Goal: Task Accomplishment & Management: Use online tool/utility

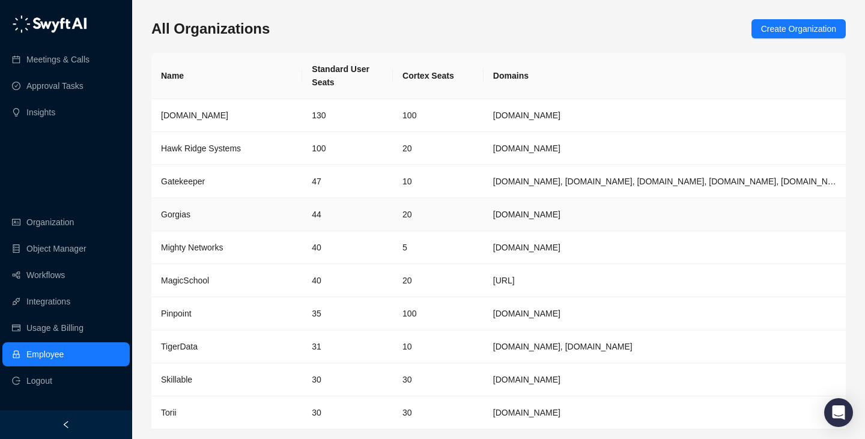
click at [249, 214] on div "Gorgias" at bounding box center [226, 214] width 131 height 13
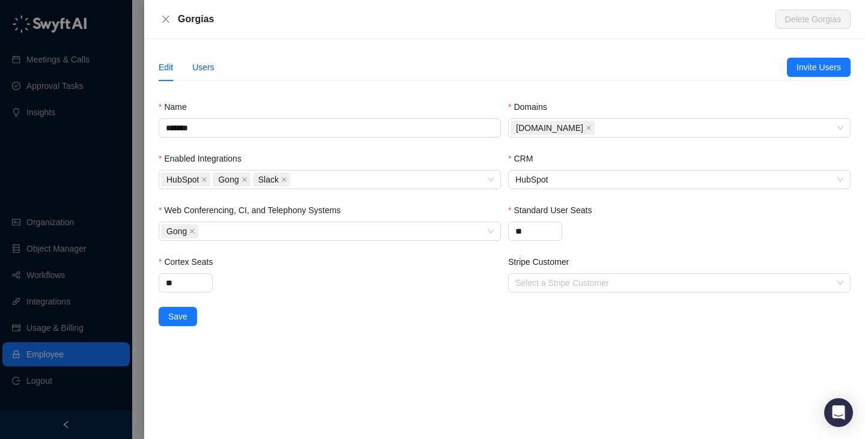
click at [209, 64] on div "Users" at bounding box center [203, 67] width 22 height 13
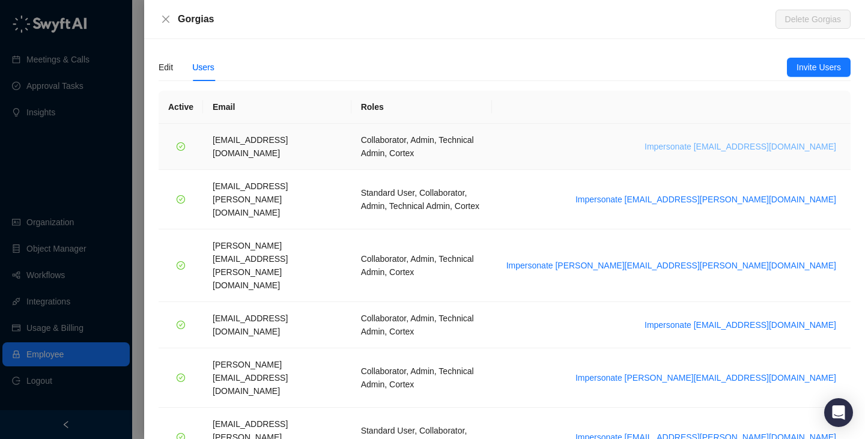
click at [749, 140] on span "Impersonate [EMAIL_ADDRESS][DOMAIN_NAME]" at bounding box center [740, 146] width 192 height 13
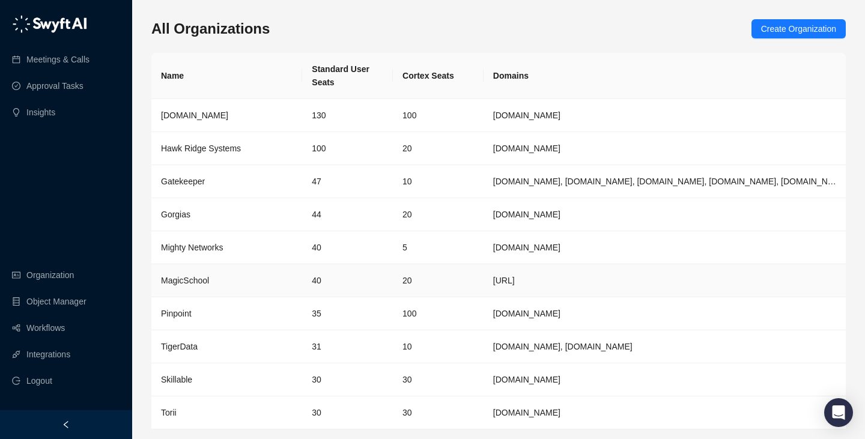
scroll to position [10, 0]
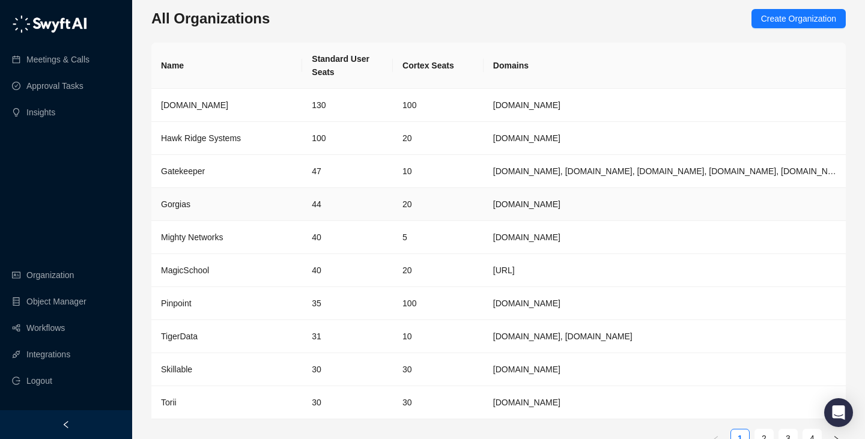
click at [330, 211] on td "44" at bounding box center [347, 204] width 91 height 33
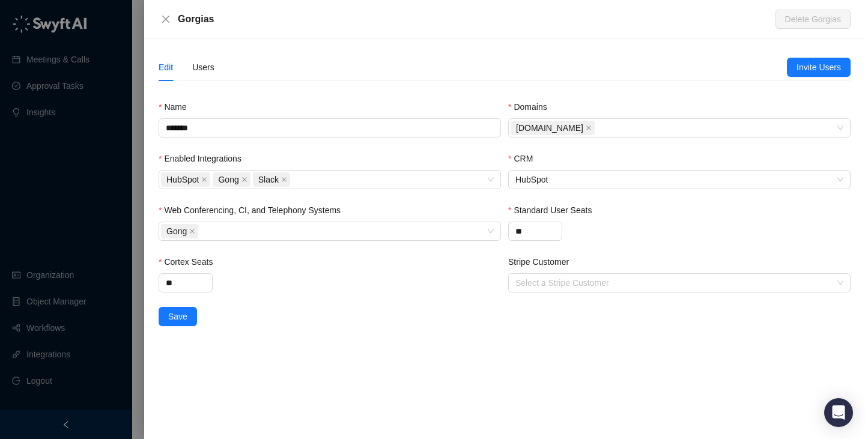
click at [217, 67] on div "Edit Users" at bounding box center [472, 67] width 628 height 28
click at [209, 68] on div "Users" at bounding box center [203, 67] width 22 height 13
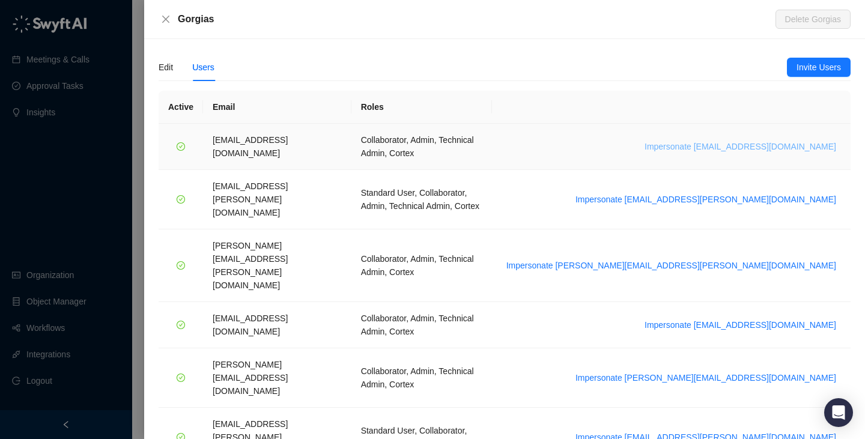
click at [713, 141] on span "Impersonate arash.akhiani@gorgias.com" at bounding box center [740, 146] width 192 height 13
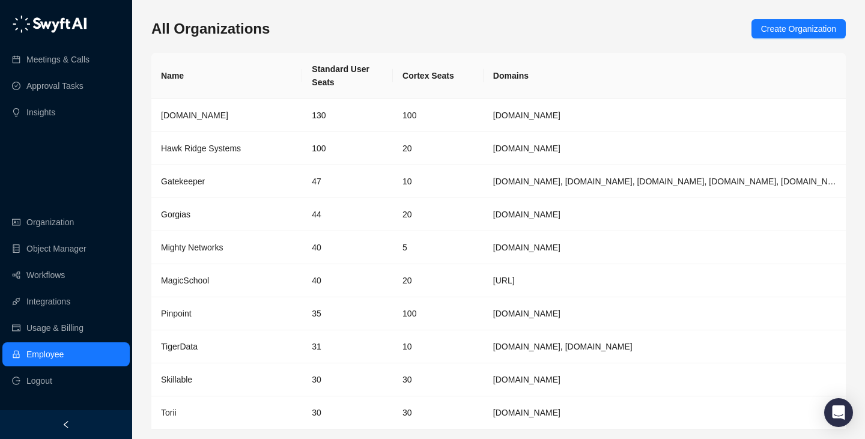
click at [101, 172] on div "Meetings & Calls Approval Tasks Insights Organization Object Manager Workflows …" at bounding box center [66, 205] width 132 height 410
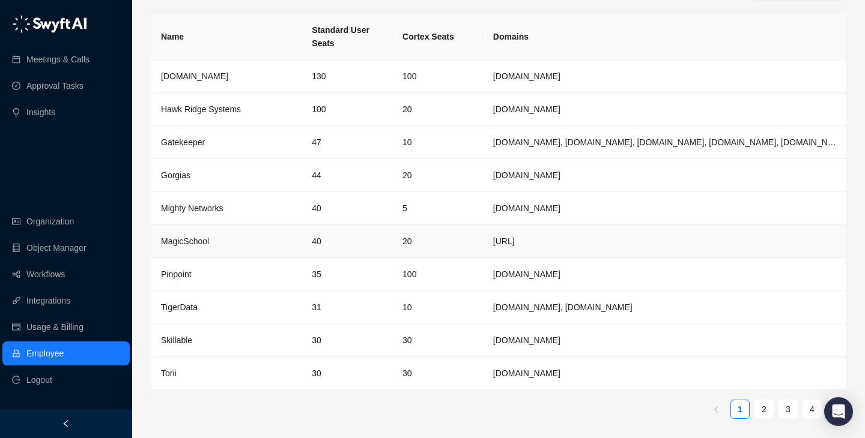
click at [328, 256] on td "40" at bounding box center [347, 241] width 91 height 33
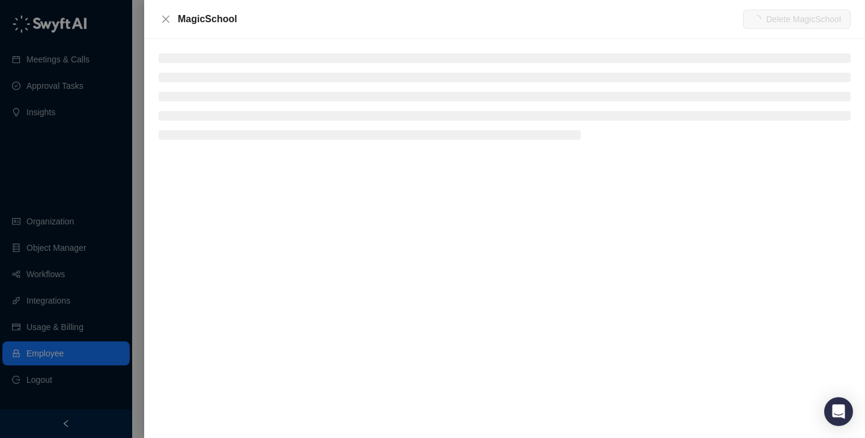
click at [62, 176] on div at bounding box center [432, 219] width 865 height 438
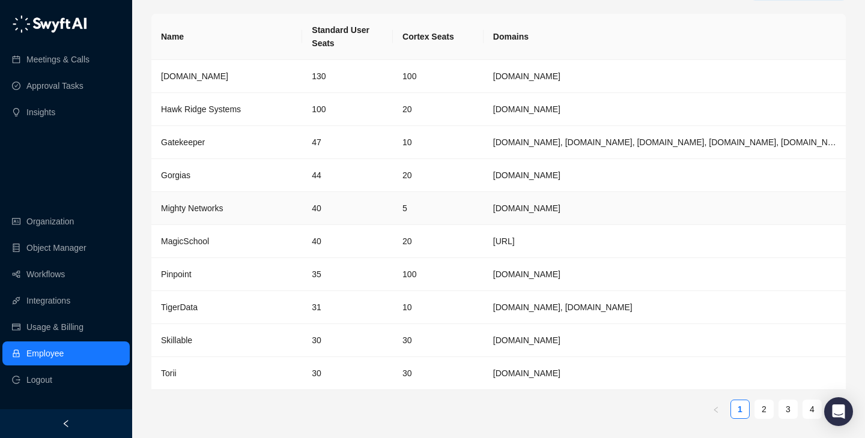
scroll to position [0, 0]
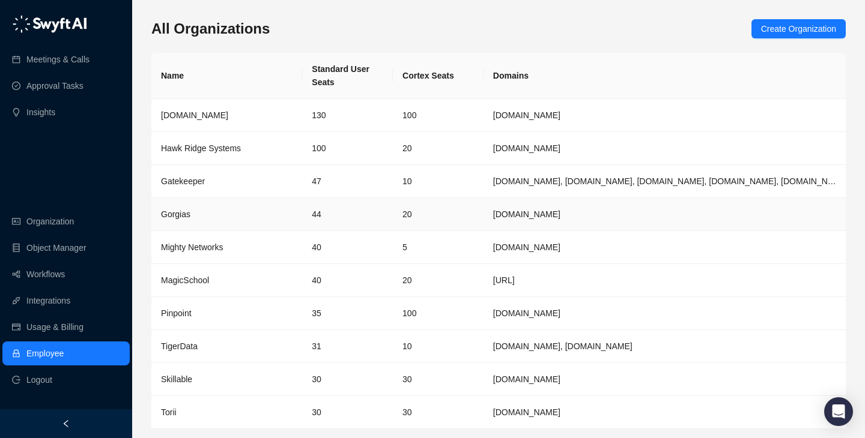
click at [424, 216] on td "20" at bounding box center [438, 214] width 91 height 33
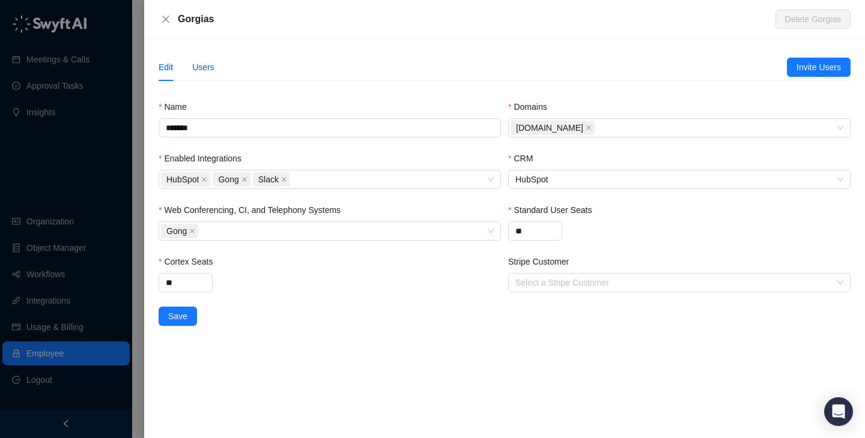
click at [208, 71] on div "Users" at bounding box center [203, 67] width 22 height 13
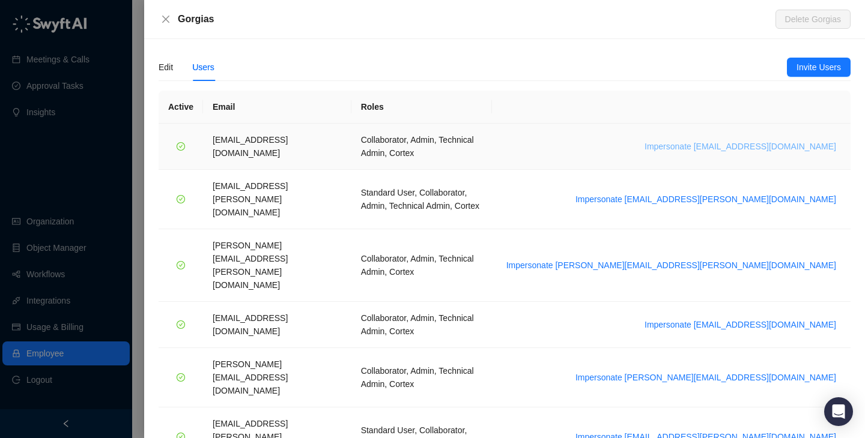
click at [770, 140] on span "Impersonate arash.akhiani@gorgias.com" at bounding box center [740, 146] width 192 height 13
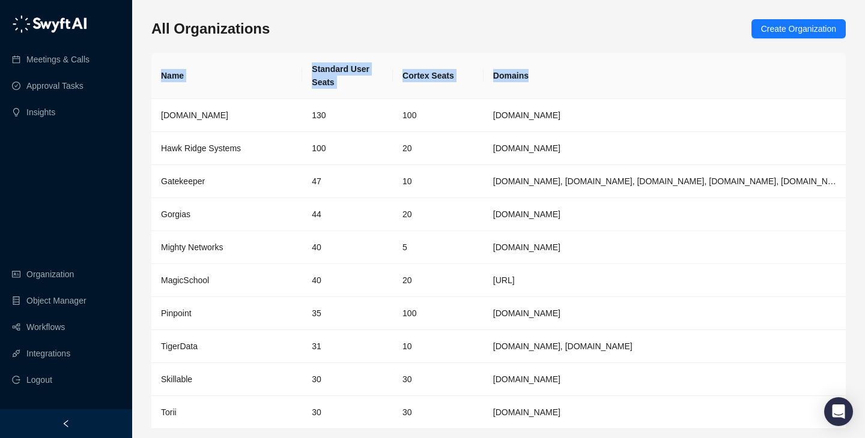
drag, startPoint x: 689, startPoint y: 77, endPoint x: 501, endPoint y: 34, distance: 192.7
click at [500, 34] on div "All Organizations Create Organization Name Standard User Seats Cortex Seats Dom…" at bounding box center [498, 243] width 694 height 448
click at [501, 34] on div "All Organizations Create Organization" at bounding box center [498, 28] width 694 height 19
drag, startPoint x: 501, startPoint y: 34, endPoint x: 603, endPoint y: 62, distance: 105.9
click at [603, 62] on div "All Organizations Create Organization Name Standard User Seats Cortex Seats Dom…" at bounding box center [498, 243] width 694 height 448
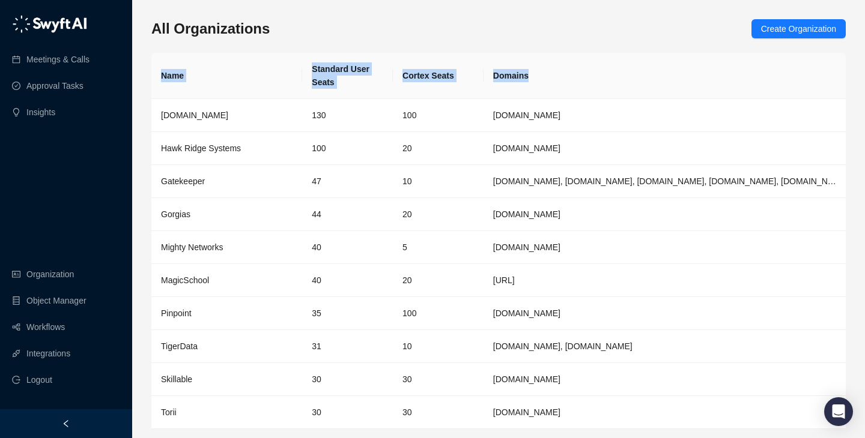
click at [603, 62] on th "Domains" at bounding box center [664, 76] width 362 height 46
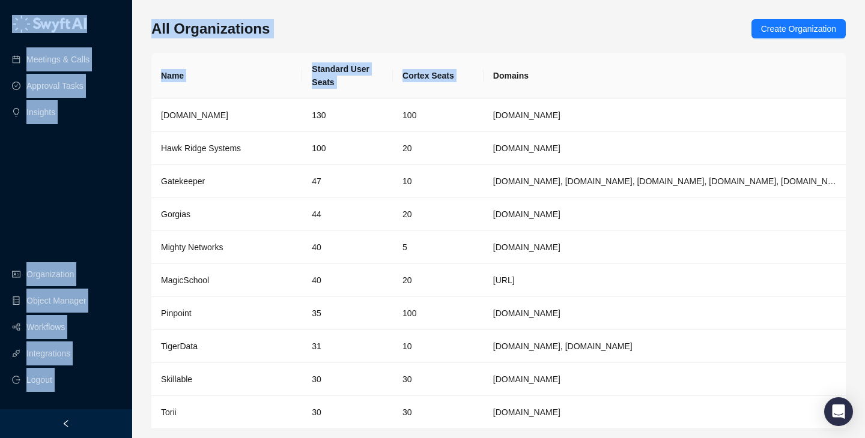
drag, startPoint x: 603, startPoint y: 62, endPoint x: 603, endPoint y: 50, distance: 12.6
click at [603, 50] on div "All Organizations Create Organization Name Standard User Seats Cortex Seats Dom…" at bounding box center [498, 243] width 694 height 448
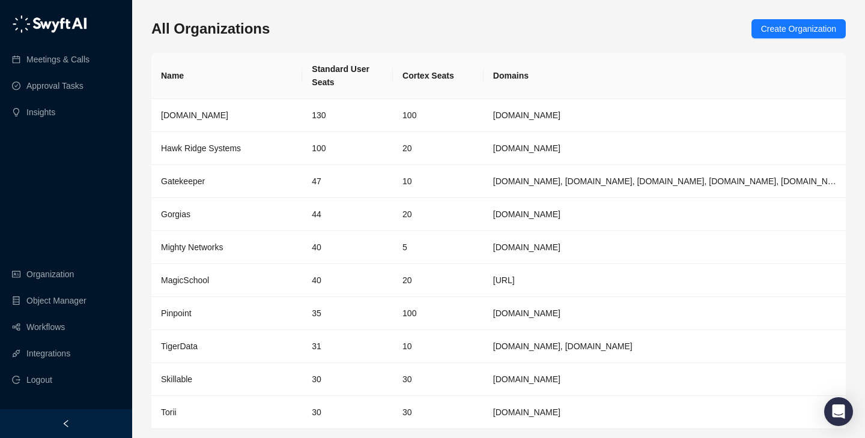
drag, startPoint x: 615, startPoint y: 31, endPoint x: 615, endPoint y: 54, distance: 23.4
click at [615, 55] on div "All Organizations Create Organization Name Standard User Seats Cortex Seats Dom…" at bounding box center [498, 243] width 694 height 448
click at [615, 54] on th "Domains" at bounding box center [664, 76] width 362 height 46
drag, startPoint x: 615, startPoint y: 54, endPoint x: 615, endPoint y: 31, distance: 23.4
click at [615, 31] on div "All Organizations Create Organization Name Standard User Seats Cortex Seats Dom…" at bounding box center [498, 243] width 694 height 448
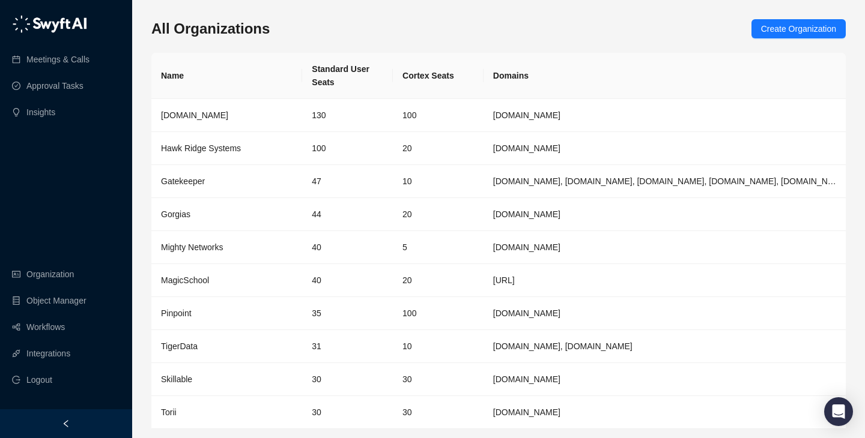
click at [615, 31] on div "All Organizations Create Organization" at bounding box center [498, 28] width 694 height 19
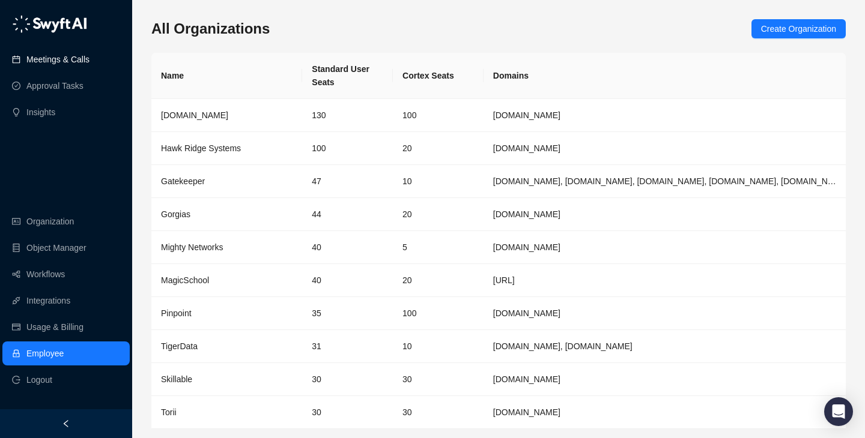
click at [89, 59] on link "Meetings & Calls" at bounding box center [57, 59] width 63 height 24
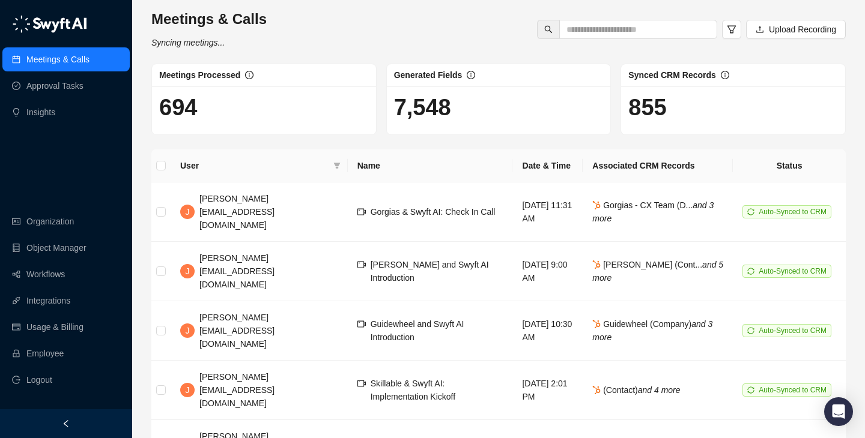
click at [448, 208] on td "Gorgias & Swyft AI: Check In Call" at bounding box center [430, 212] width 165 height 59
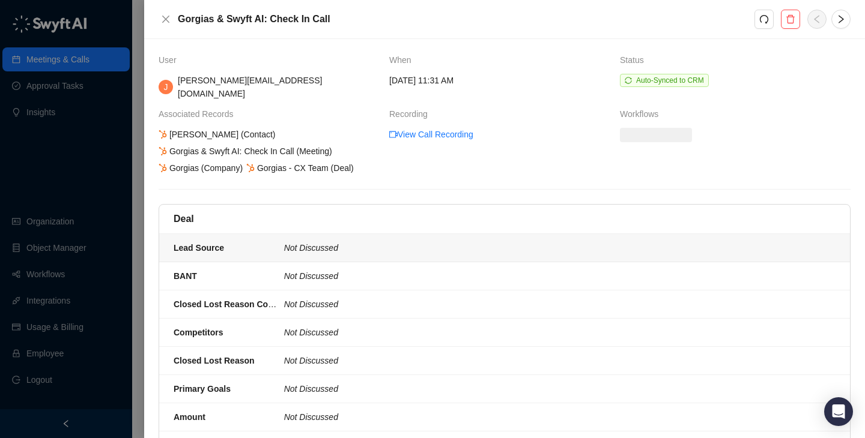
scroll to position [654, 0]
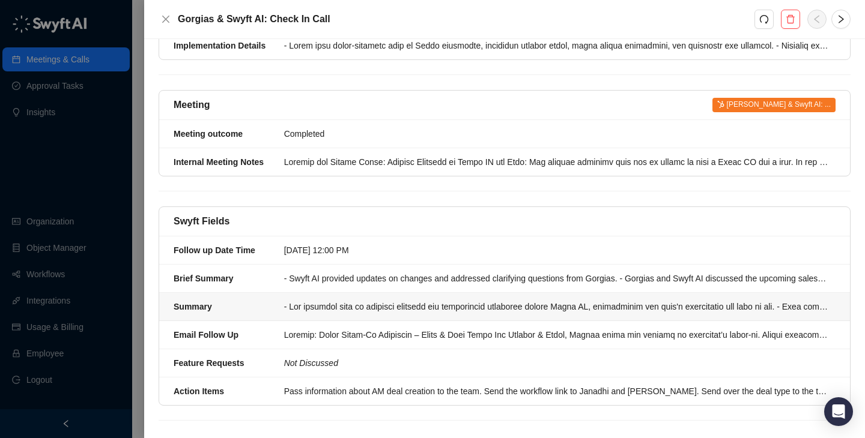
click at [452, 293] on li "Summary" at bounding box center [504, 307] width 690 height 28
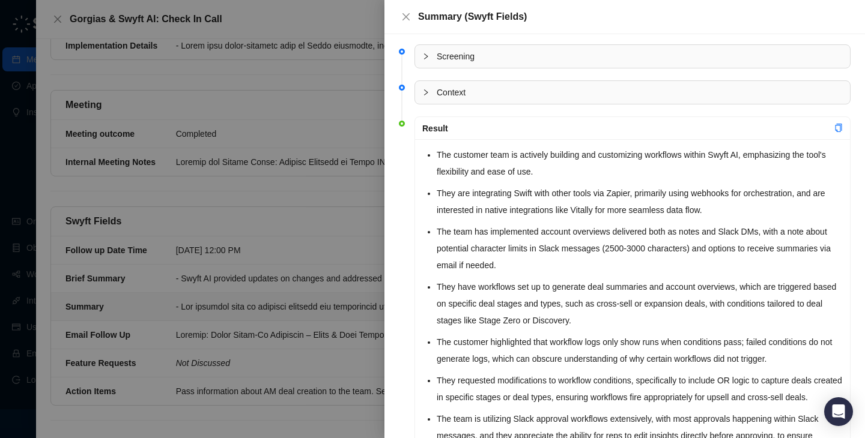
click at [348, 184] on div at bounding box center [432, 219] width 865 height 438
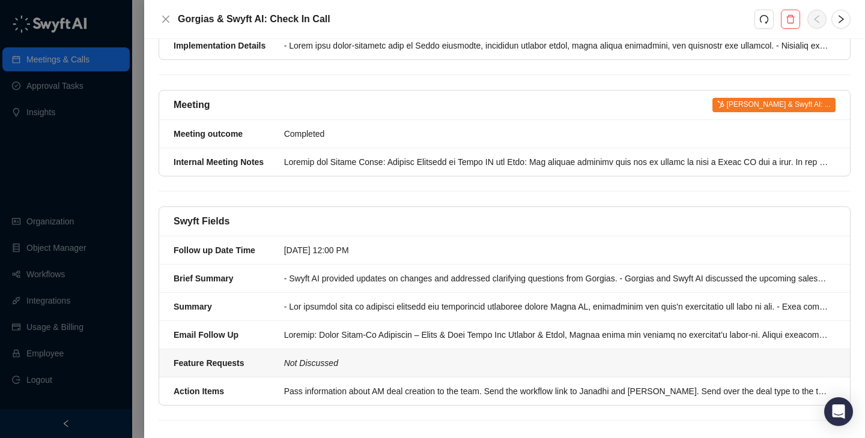
scroll to position [642, 0]
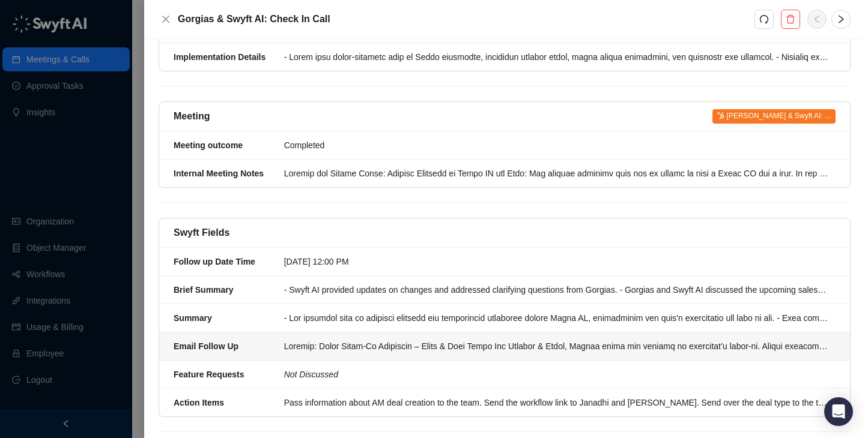
click at [356, 340] on div at bounding box center [556, 346] width 544 height 13
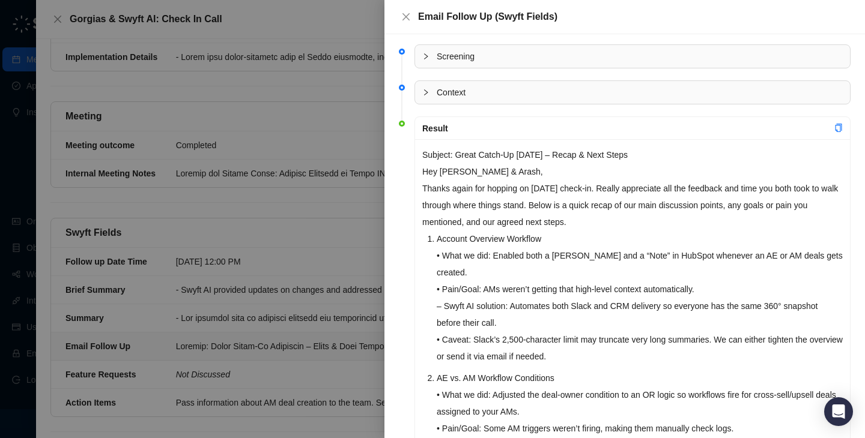
click at [295, 244] on div at bounding box center [432, 219] width 865 height 438
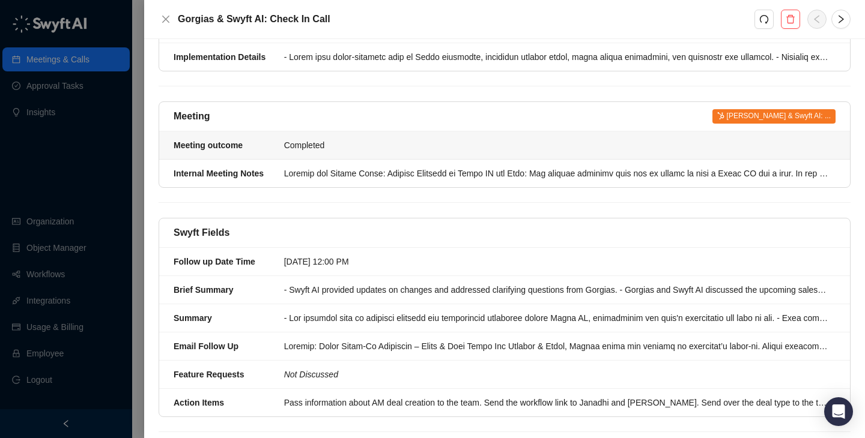
scroll to position [296, 0]
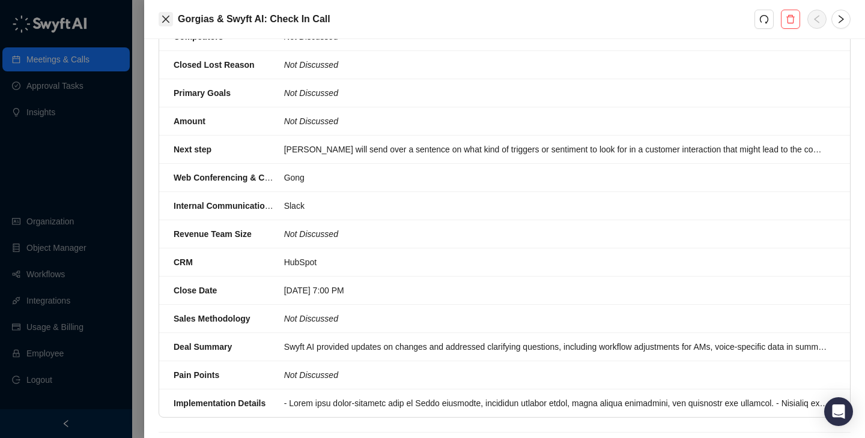
click at [168, 20] on icon "close" at bounding box center [166, 19] width 10 height 10
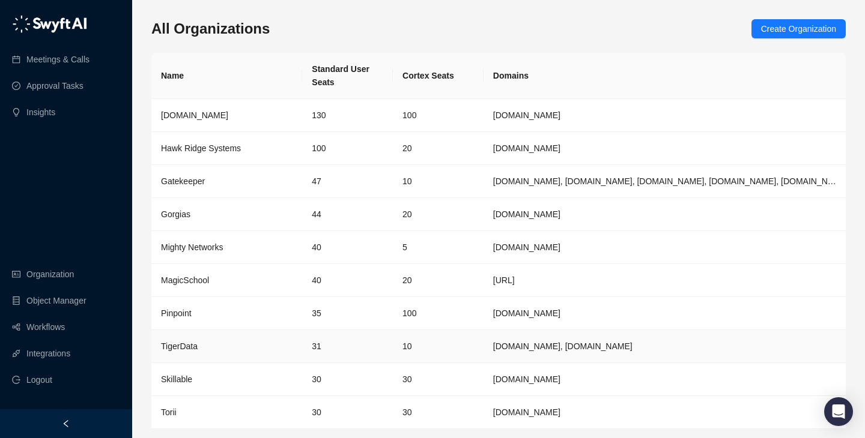
click at [370, 338] on td "31" at bounding box center [347, 346] width 91 height 33
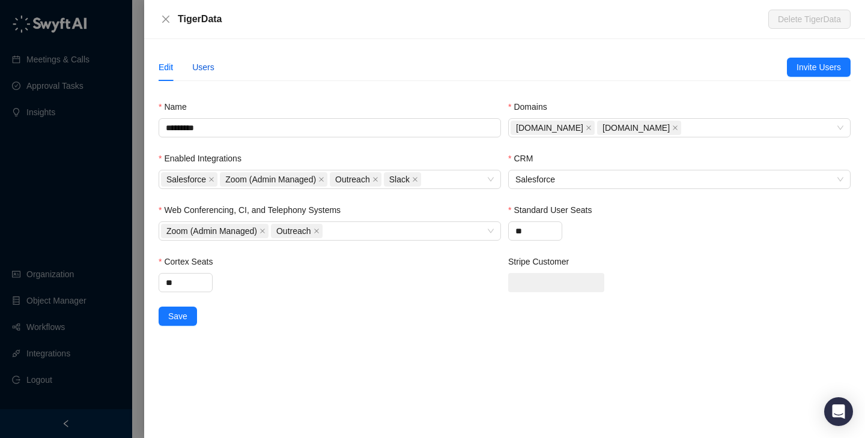
click at [210, 64] on div "Users" at bounding box center [203, 67] width 22 height 13
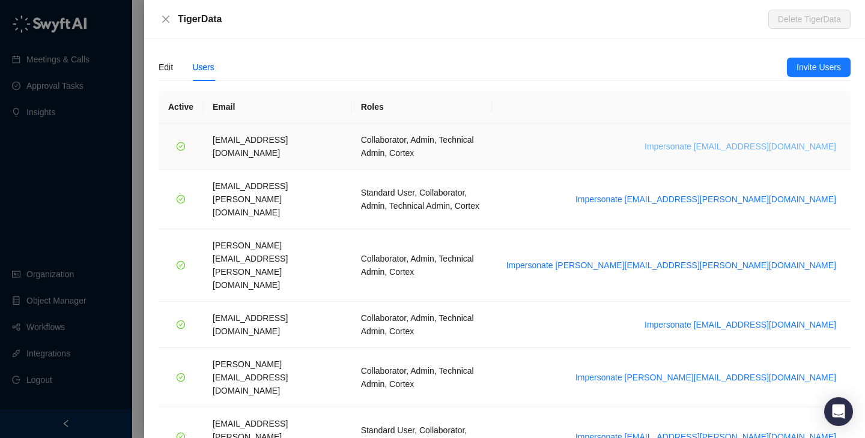
click at [759, 140] on span "Impersonate arash.akhiani@gorgias.com" at bounding box center [740, 146] width 192 height 13
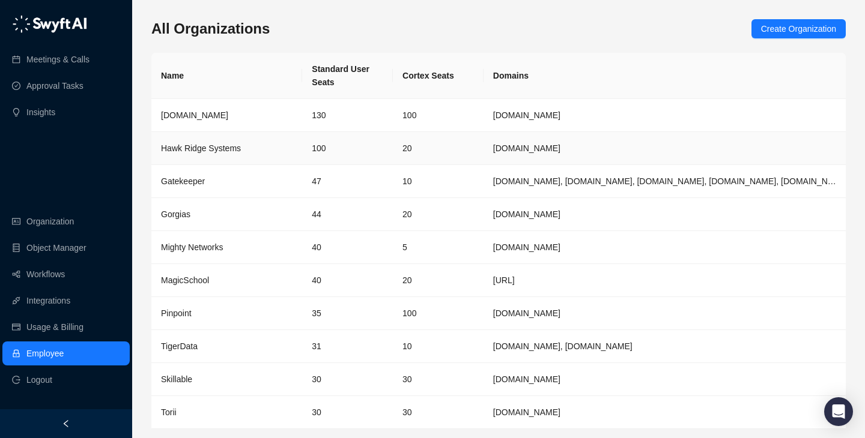
scroll to position [39, 0]
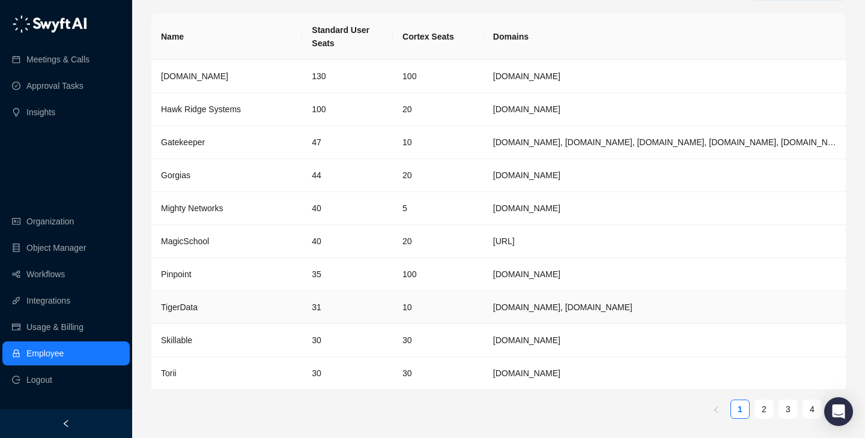
click at [447, 300] on td "10" at bounding box center [438, 307] width 91 height 33
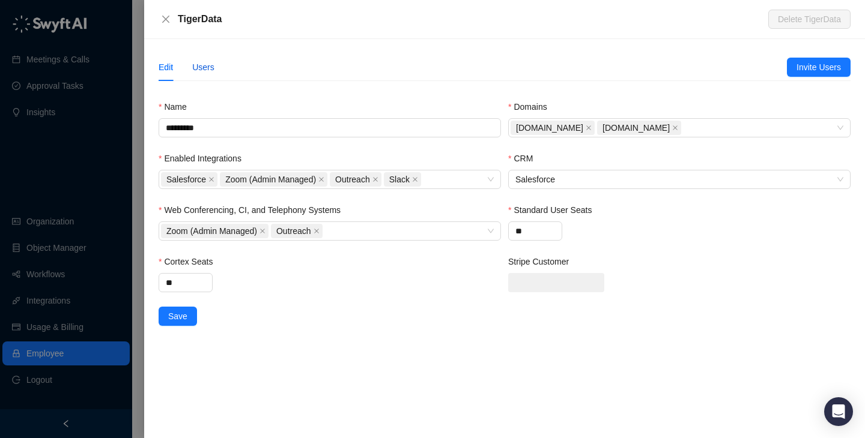
click at [213, 66] on div "Users" at bounding box center [203, 67] width 22 height 13
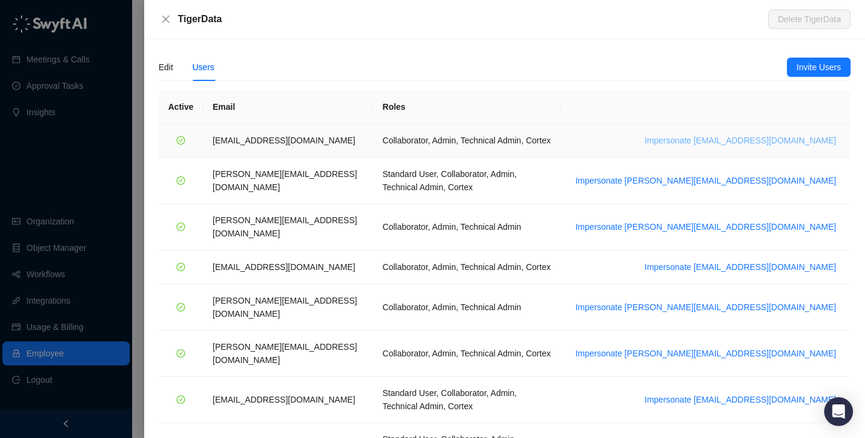
click at [751, 139] on span "Impersonate [EMAIL_ADDRESS][DOMAIN_NAME]" at bounding box center [740, 140] width 192 height 13
